Goal: Task Accomplishment & Management: Manage account settings

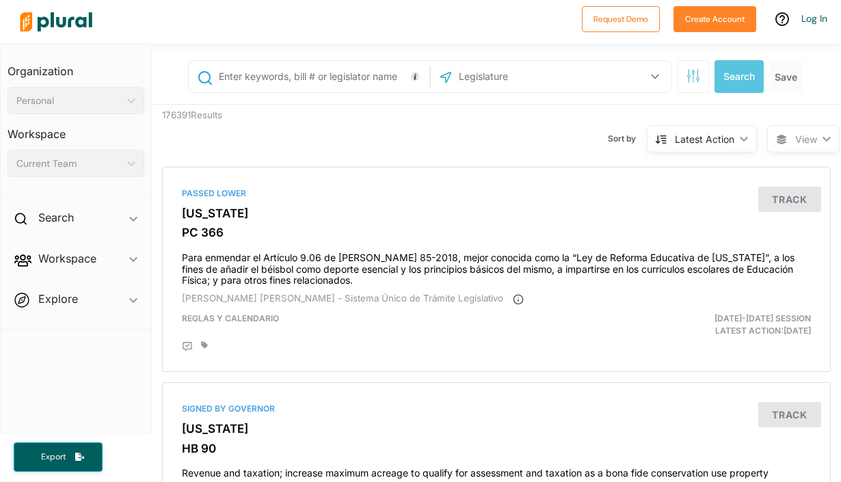
click at [90, 257] on span "Workspace ic_keyboard_arrow_down Members Bills Tags Saved Searches Activity" at bounding box center [76, 261] width 150 height 37
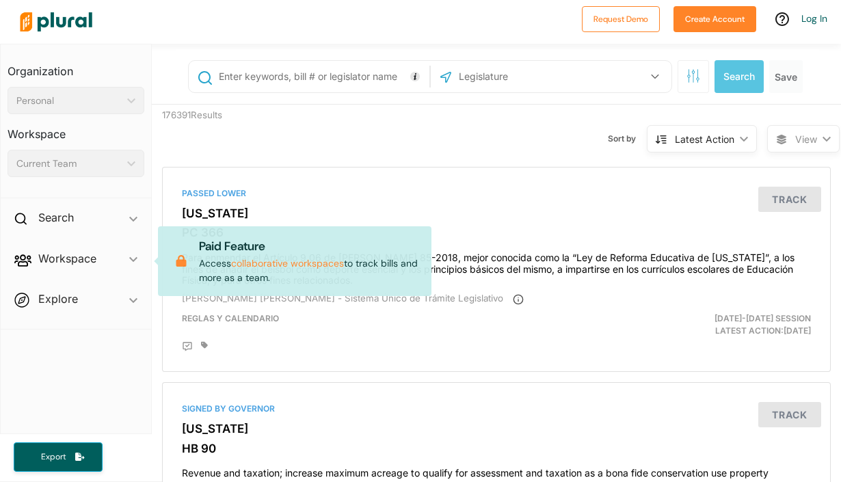
click at [90, 257] on span "Workspace ic_keyboard_arrow_down Members Bills Tags Saved Searches Activity Pai…" at bounding box center [76, 261] width 150 height 37
click at [74, 27] on img at bounding box center [56, 22] width 96 height 48
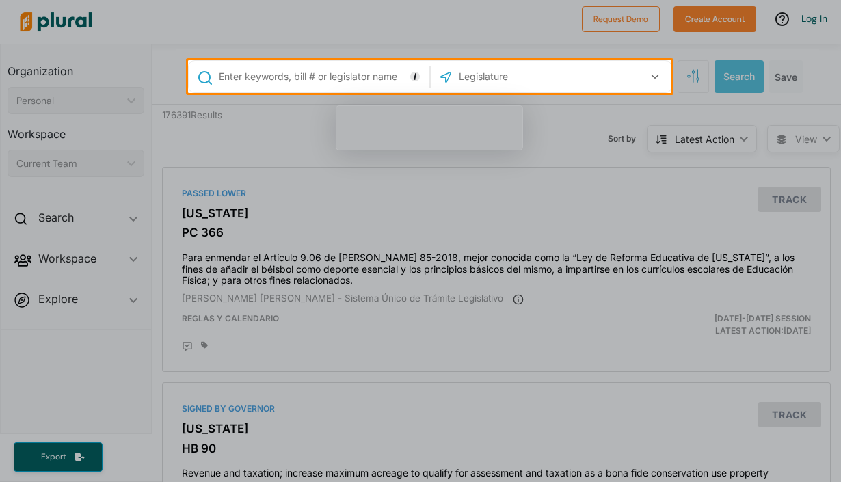
click at [50, 23] on div at bounding box center [420, 30] width 841 height 60
click at [57, 18] on div at bounding box center [420, 30] width 841 height 60
click at [823, 24] on div at bounding box center [420, 30] width 841 height 60
click at [821, 21] on div at bounding box center [420, 30] width 841 height 60
click at [814, 21] on div at bounding box center [420, 30] width 841 height 60
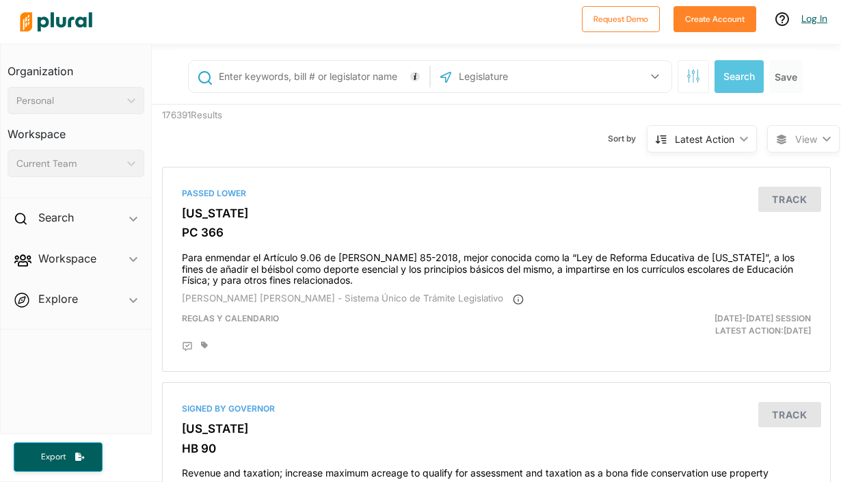
click at [814, 22] on link "Log In" at bounding box center [814, 18] width 26 height 12
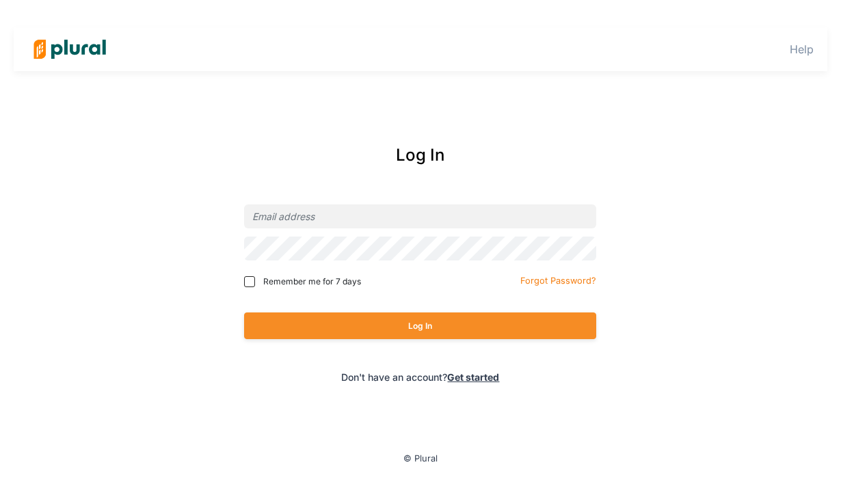
click at [278, 279] on span "Remember me for 7 days" at bounding box center [312, 282] width 98 height 12
click at [255, 279] on input "Remember me for 7 days" at bounding box center [249, 281] width 11 height 11
checkbox input "true"
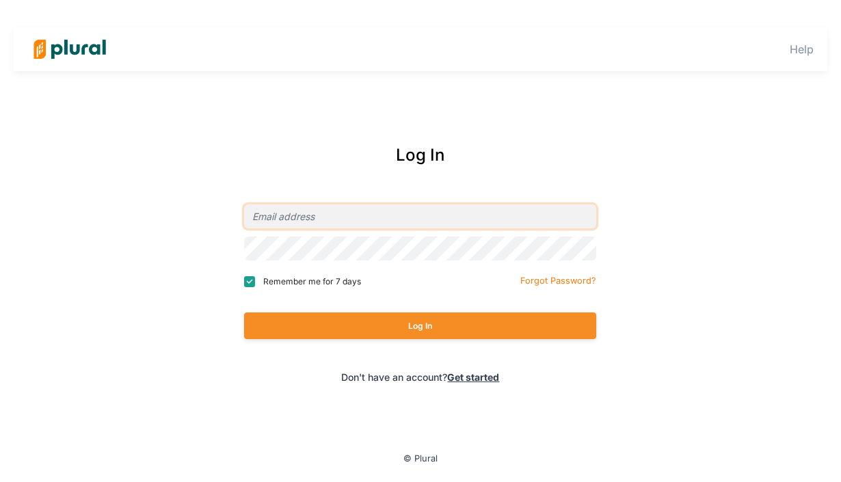
click at [274, 219] on input "email" at bounding box center [420, 216] width 352 height 24
type input "dave@runwaystrategies.co"
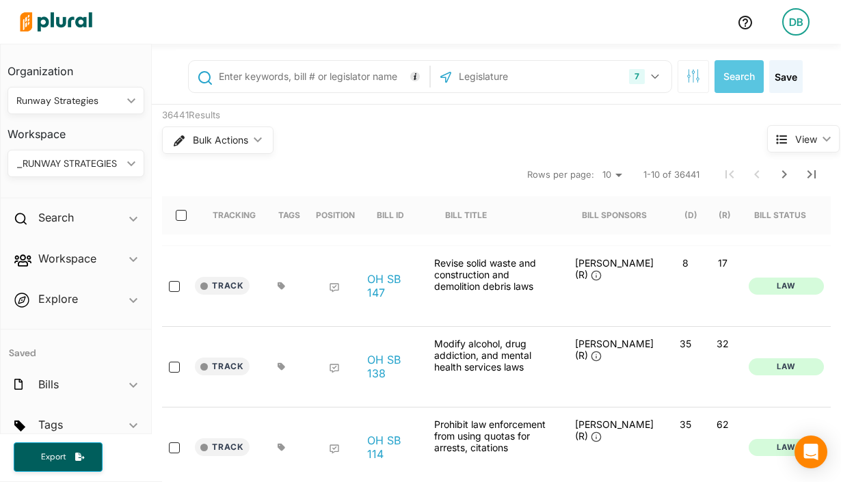
click at [66, 170] on div "_RUNWAY STRATEGIES" at bounding box center [68, 164] width 105 height 14
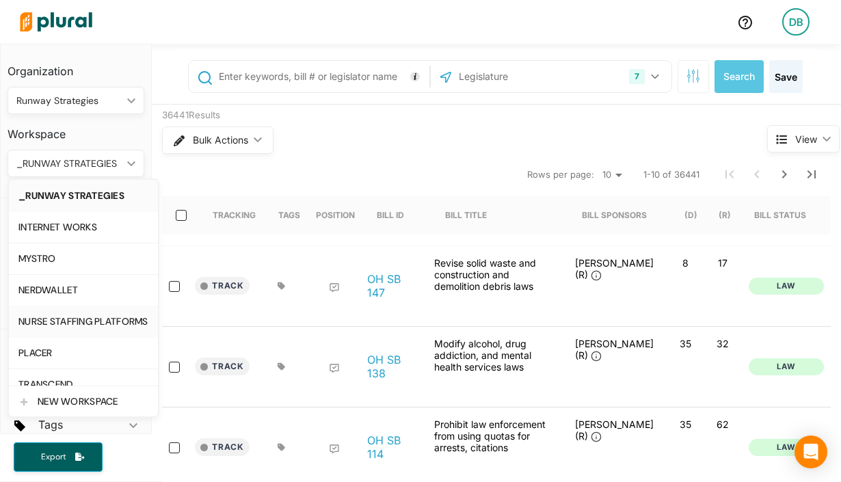
click at [79, 369] on link "NURSE STAFFING PLATFORMS" at bounding box center [83, 384] width 149 height 31
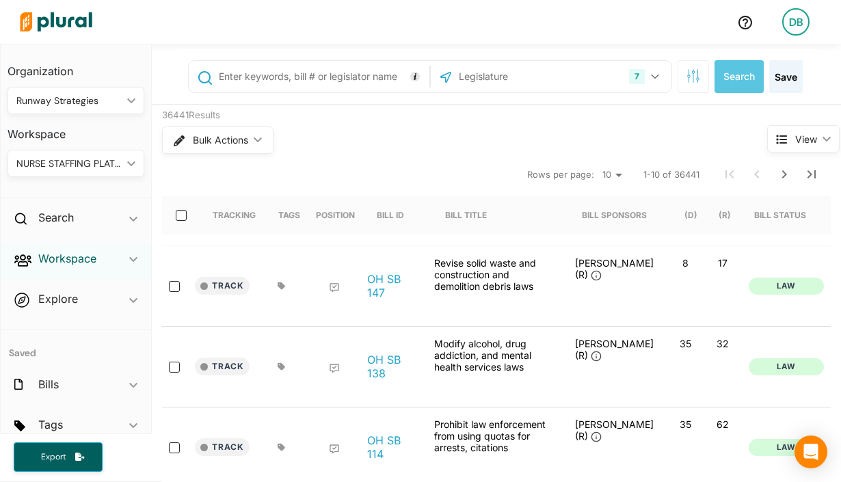
click at [76, 256] on h2 "Workspace" at bounding box center [67, 258] width 58 height 15
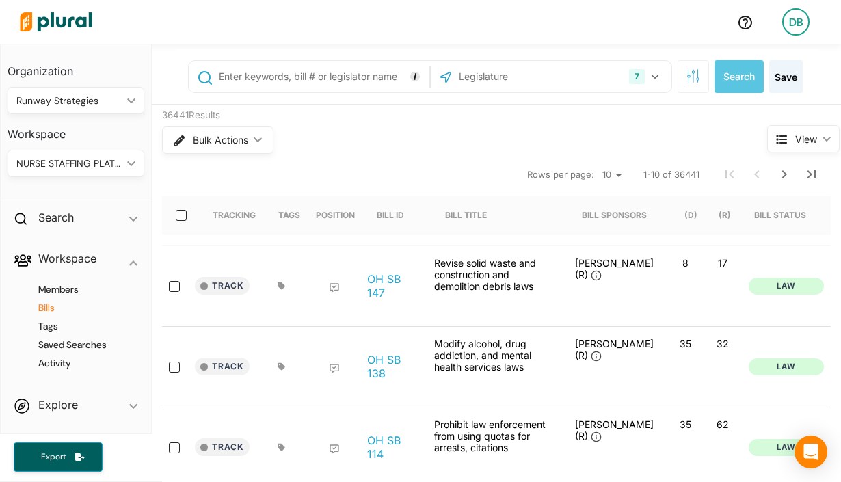
click at [62, 305] on h4 "Bills" at bounding box center [79, 308] width 116 height 13
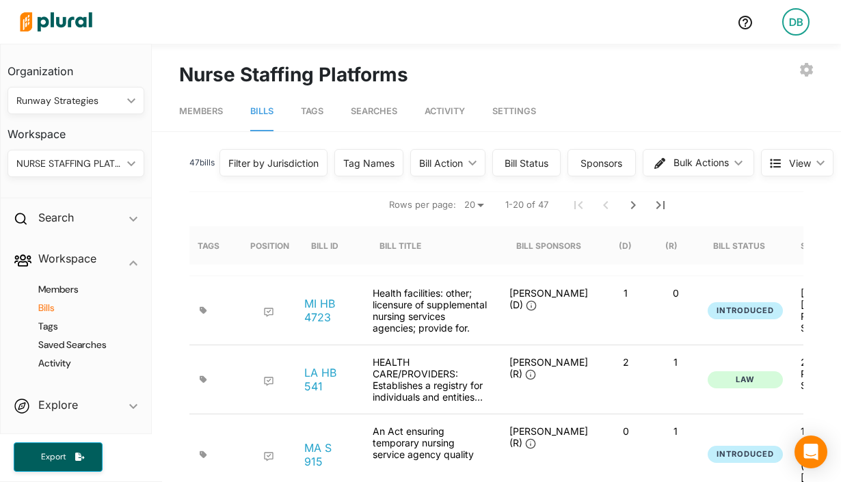
scroll to position [0, 113]
